Goal: Navigation & Orientation: Find specific page/section

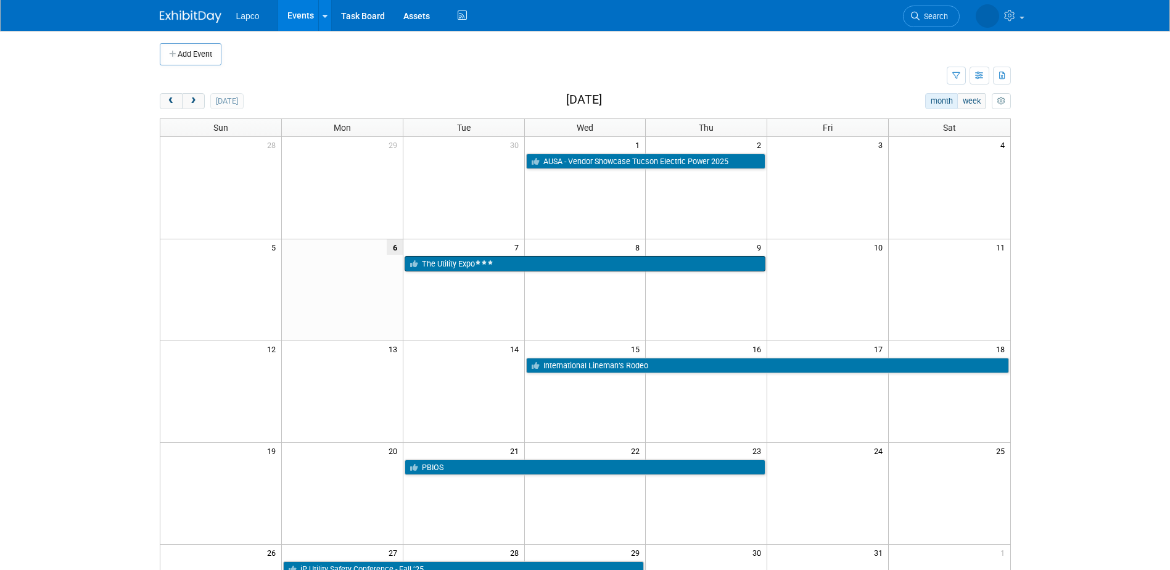
click at [547, 274] on td at bounding box center [585, 290] width 122 height 102
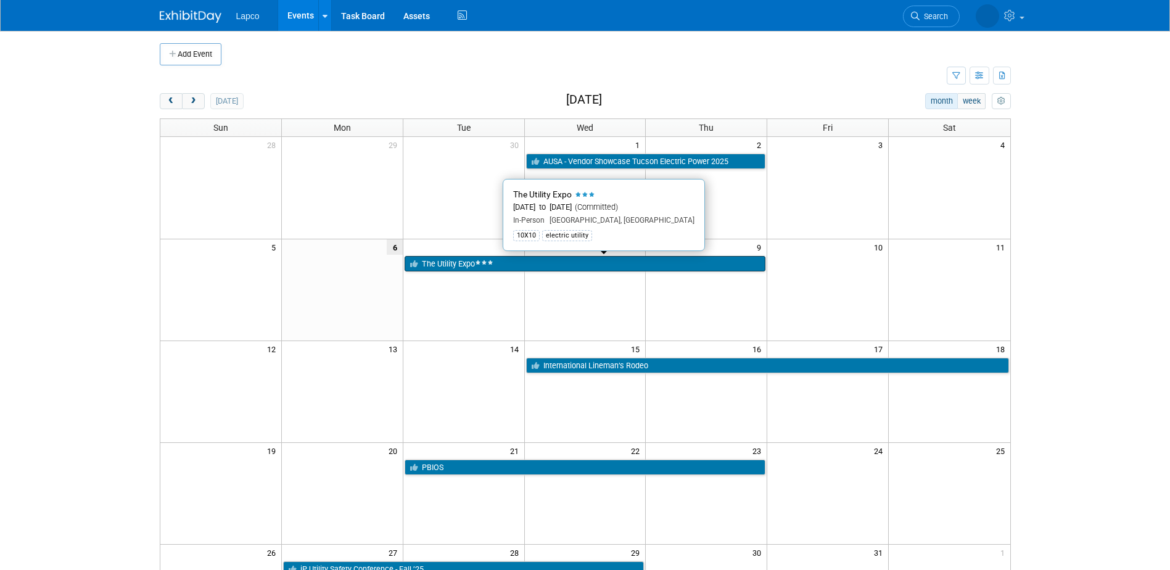
click at [550, 268] on link "The Utility Expo" at bounding box center [585, 264] width 361 height 16
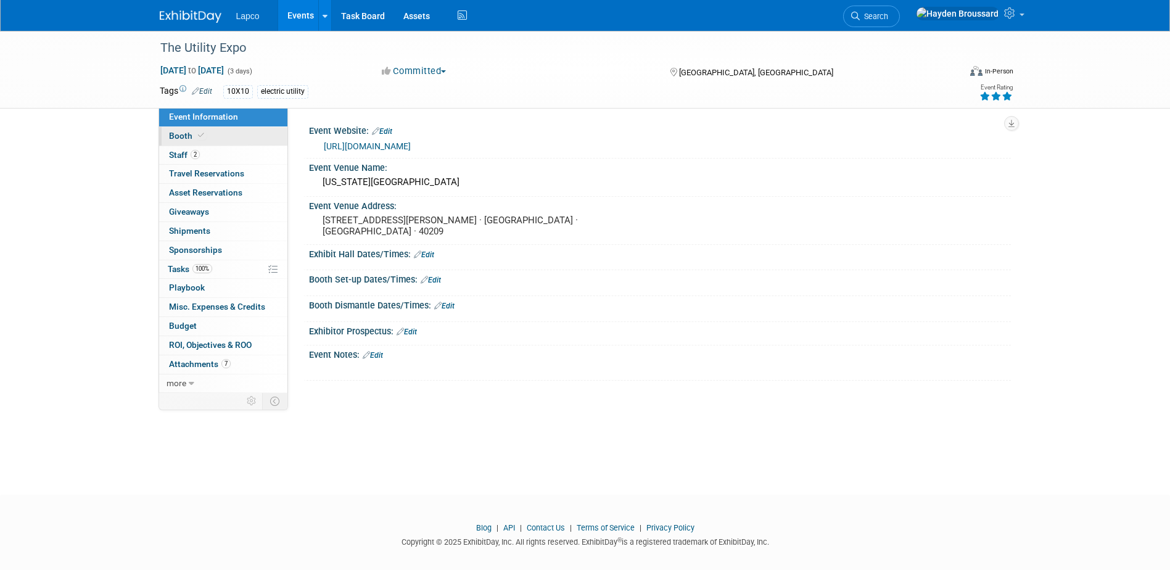
click at [207, 133] on link "Booth" at bounding box center [223, 136] width 128 height 19
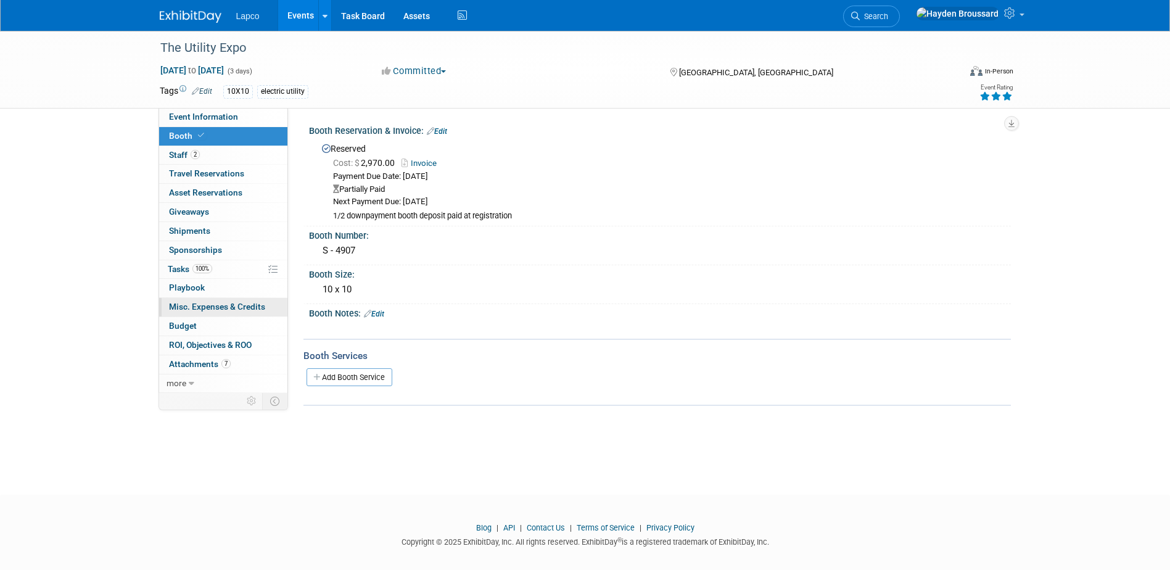
click at [234, 300] on link "0 Misc. Expenses & Credits 0" at bounding box center [223, 307] width 128 height 19
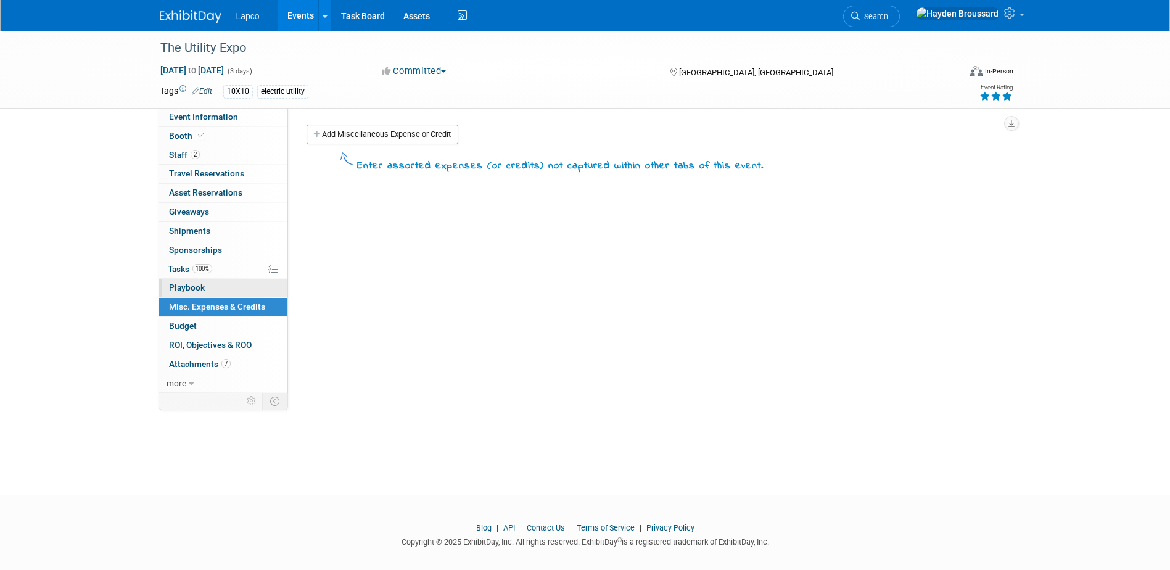
click at [232, 286] on link "0 Playbook 0" at bounding box center [223, 288] width 128 height 19
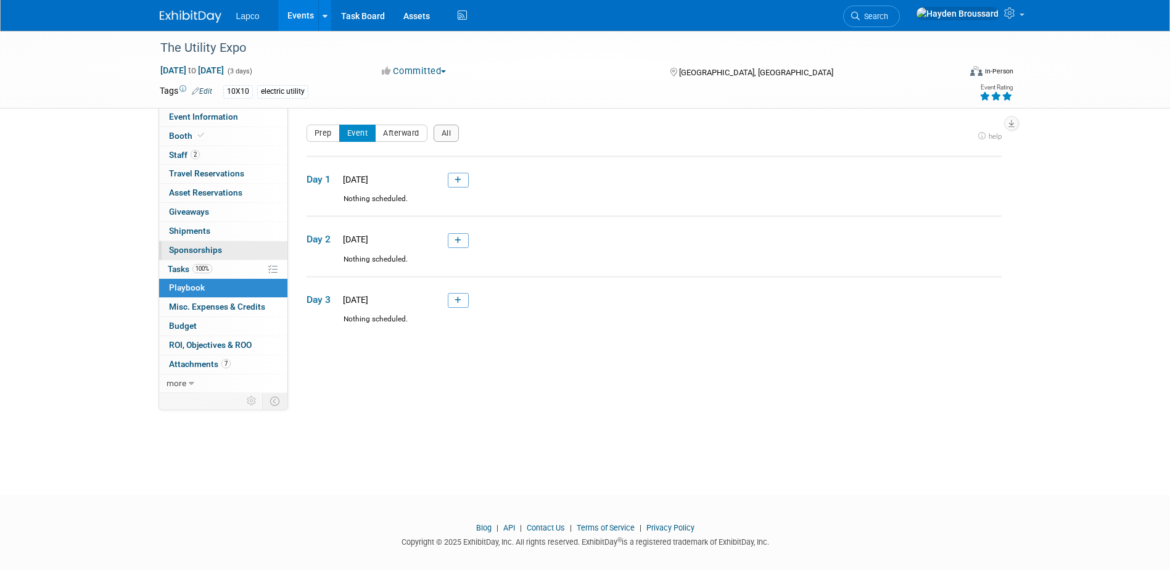
click at [228, 245] on link "0 Sponsorships 0" at bounding box center [223, 250] width 128 height 19
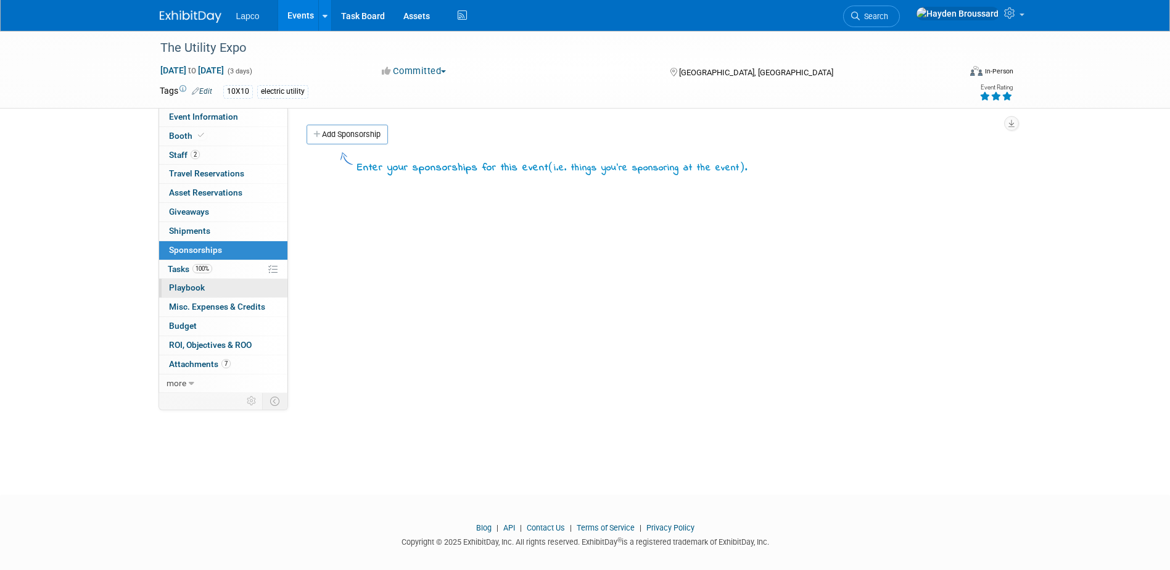
click at [221, 282] on link "0 Playbook 0" at bounding box center [223, 288] width 128 height 19
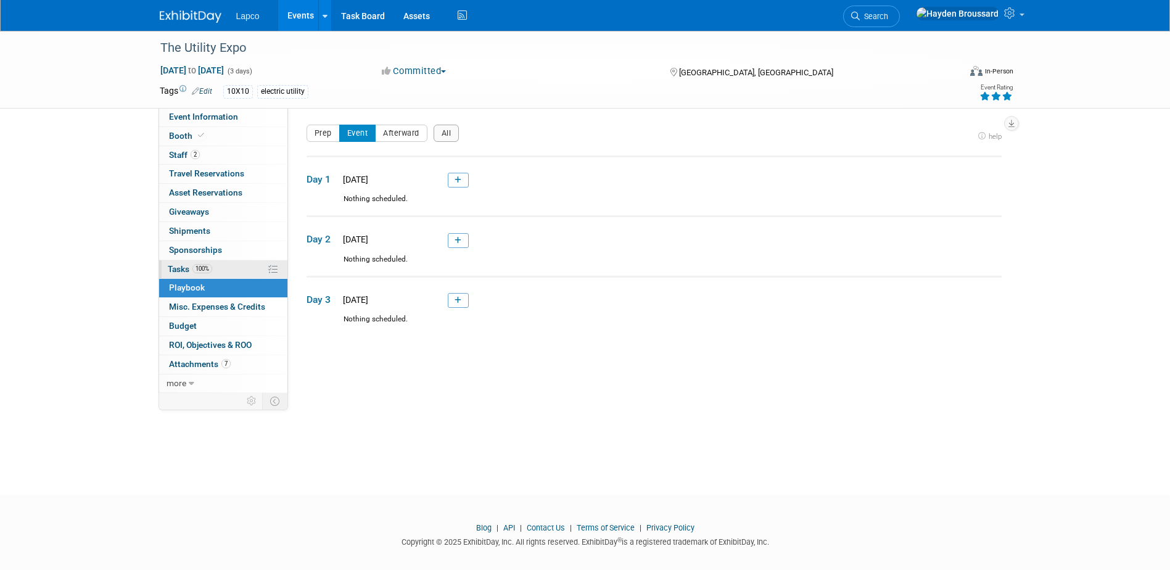
click at [225, 268] on link "100% Tasks 100%" at bounding box center [223, 269] width 128 height 19
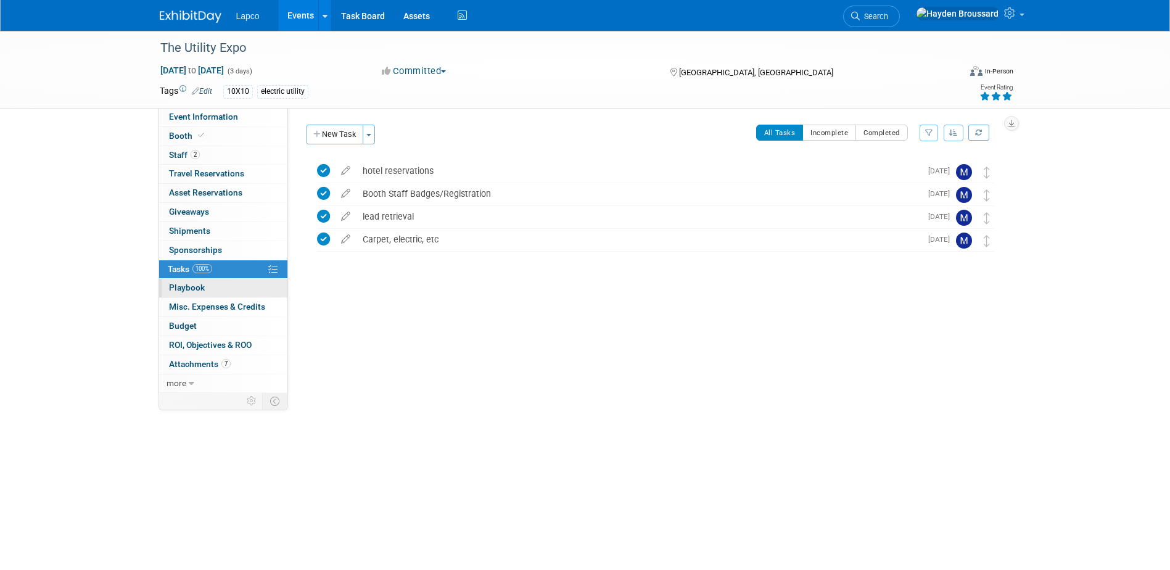
click at [220, 279] on link "0 Playbook 0" at bounding box center [223, 288] width 128 height 19
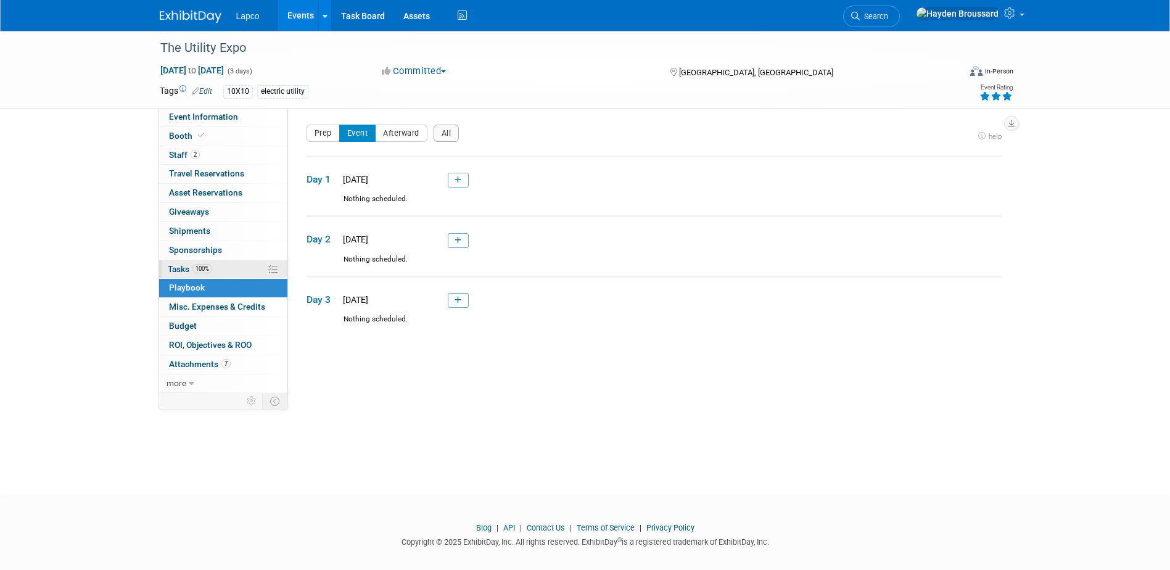
click at [223, 270] on link "100% Tasks 100%" at bounding box center [223, 269] width 128 height 19
